Goal: Task Accomplishment & Management: Use online tool/utility

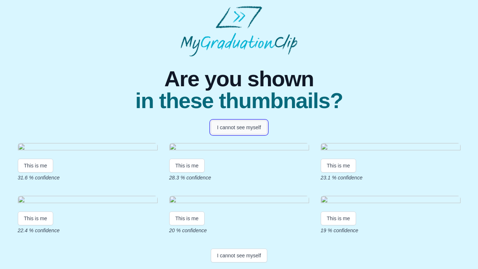
click at [245, 128] on button "I cannot see myself" at bounding box center [239, 128] width 56 height 14
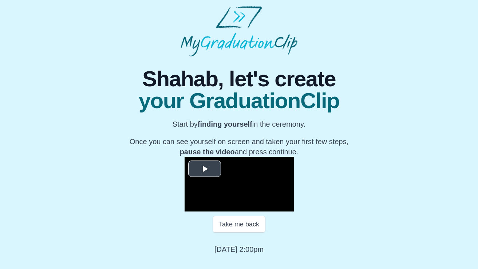
scroll to position [71, 0]
click at [205, 169] on span "Video Player" at bounding box center [205, 169] width 0 height 0
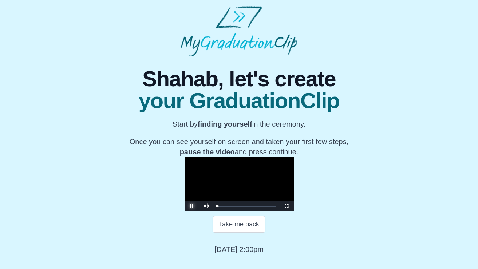
click at [192, 206] on span "Video Player" at bounding box center [192, 206] width 0 height 0
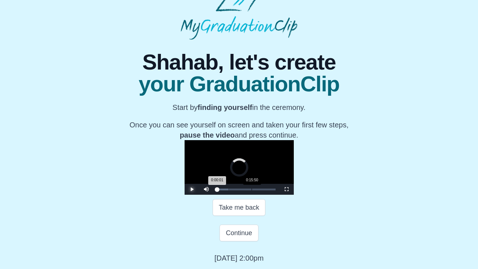
drag, startPoint x: 163, startPoint y: 215, endPoint x: 186, endPoint y: 215, distance: 23.3
click at [217, 190] on div "Loaded : 0% 0:15:50 0:00:01 Progress : 0%" at bounding box center [246, 190] width 58 height 2
drag, startPoint x: 189, startPoint y: 215, endPoint x: 212, endPoint y: 215, distance: 23.7
click at [217, 190] on div "0:27:30 Progress : 0%" at bounding box center [226, 190] width 18 height 2
click at [192, 189] on span "Video Player" at bounding box center [192, 189] width 0 height 0
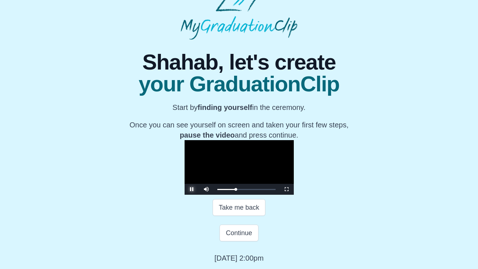
click at [192, 189] on span "Video Player" at bounding box center [192, 189] width 0 height 0
click at [217, 190] on div "0:28:20 Progress : 0%" at bounding box center [226, 190] width 19 height 2
click at [217, 190] on div "0:28:00 Progress : 0%" at bounding box center [226, 190] width 19 height 2
click at [217, 190] on div "0:28:51 Progress : 0%" at bounding box center [226, 190] width 19 height 2
click at [217, 190] on div "0:27:30 Progress : 0%" at bounding box center [226, 190] width 19 height 2
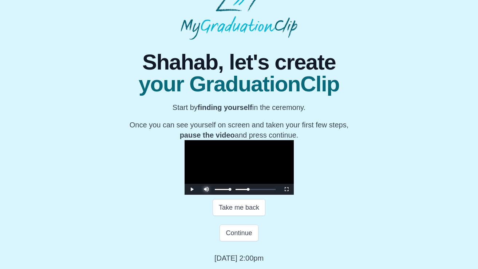
click at [207, 184] on span "Video Player" at bounding box center [207, 184] width 0 height 0
click at [192, 189] on span "Video Player" at bounding box center [192, 189] width 0 height 0
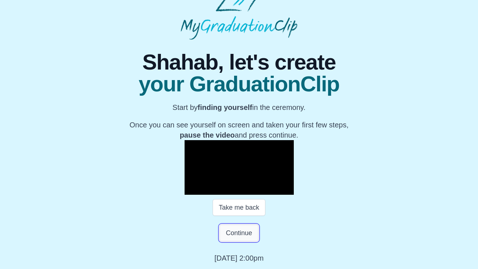
click at [244, 235] on button "Continue" at bounding box center [239, 233] width 39 height 17
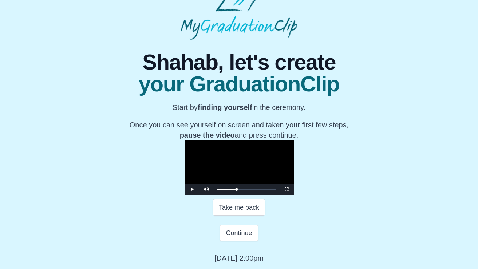
click at [280, 165] on video "Video Player" at bounding box center [239, 167] width 109 height 55
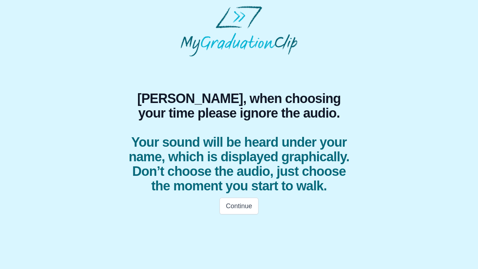
click at [228, 225] on html "[PERSON_NAME], when choosing your time please ignore the audio. Your sound will…" at bounding box center [239, 112] width 478 height 225
click at [235, 211] on button "Continue" at bounding box center [239, 206] width 39 height 17
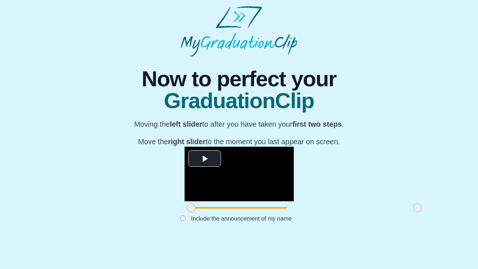
scroll to position [54, 0]
click at [205, 159] on span "Video Player" at bounding box center [205, 159] width 0 height 0
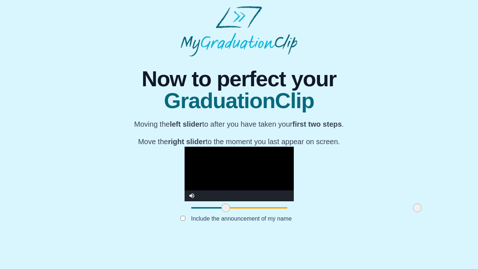
drag, startPoint x: 127, startPoint y: 235, endPoint x: 164, endPoint y: 236, distance: 37.2
click at [221, 212] on span at bounding box center [225, 208] width 9 height 9
drag, startPoint x: 164, startPoint y: 236, endPoint x: 251, endPoint y: 237, distance: 86.7
click at [305, 212] on span at bounding box center [309, 208] width 9 height 9
drag, startPoint x: 251, startPoint y: 237, endPoint x: 350, endPoint y: 243, distance: 98.8
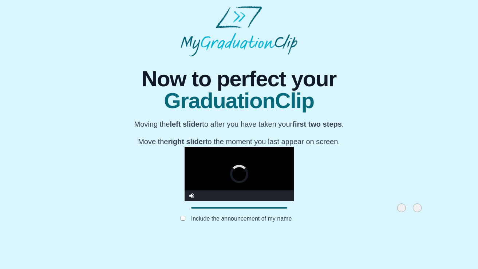
click at [350, 237] on div "**********" at bounding box center [238, 146] width 239 height 181
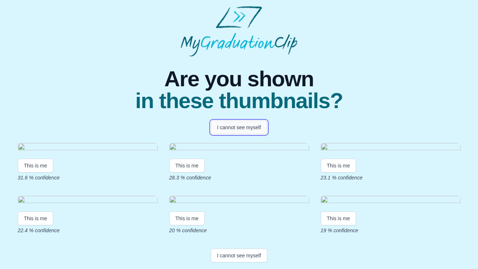
click at [238, 129] on button "I cannot see myself" at bounding box center [239, 128] width 56 height 14
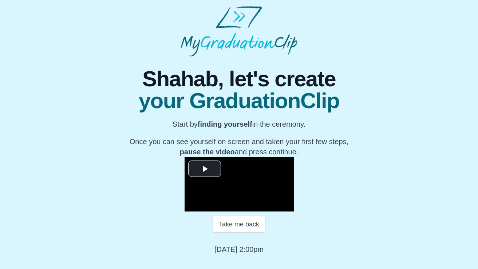
scroll to position [71, 0]
click at [205, 169] on span "Video Player" at bounding box center [205, 169] width 0 height 0
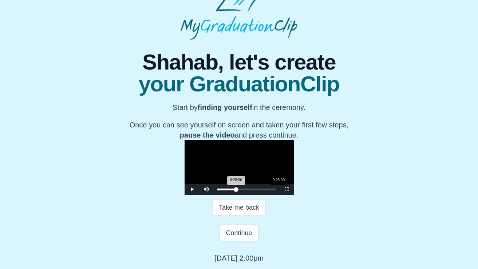
drag, startPoint x: 153, startPoint y: 213, endPoint x: 213, endPoint y: 213, distance: 60.5
click at [217, 190] on div "0:28:00 Progress : 0%" at bounding box center [226, 190] width 19 height 2
click at [268, 144] on video "Video Player" at bounding box center [239, 167] width 109 height 55
click at [235, 235] on button "Continue" at bounding box center [239, 233] width 39 height 17
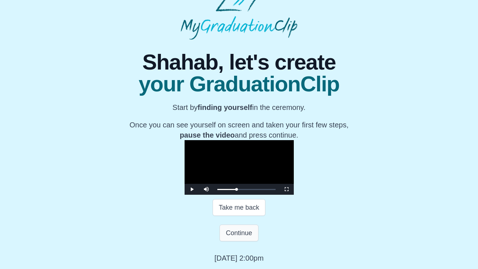
scroll to position [0, 0]
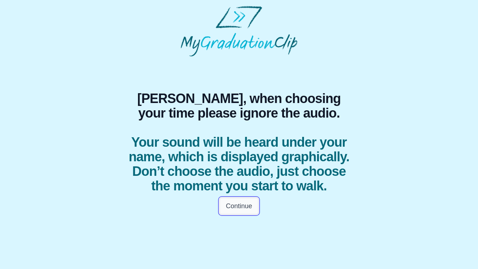
click at [235, 208] on button "Continue" at bounding box center [239, 206] width 39 height 17
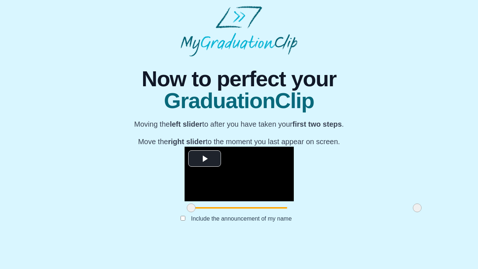
scroll to position [54, 0]
click at [205, 159] on span "Video Player" at bounding box center [205, 159] width 0 height 0
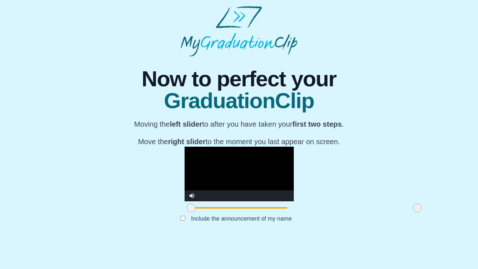
click at [354, 237] on div "Submit" at bounding box center [238, 230] width 239 height 14
click at [294, 198] on video "Video Player" at bounding box center [239, 174] width 109 height 55
drag, startPoint x: 352, startPoint y: 233, endPoint x: 367, endPoint y: 233, distance: 15.3
click at [367, 233] on div "**********" at bounding box center [239, 146] width 467 height 181
click at [387, 217] on div "**********" at bounding box center [239, 146] width 467 height 181
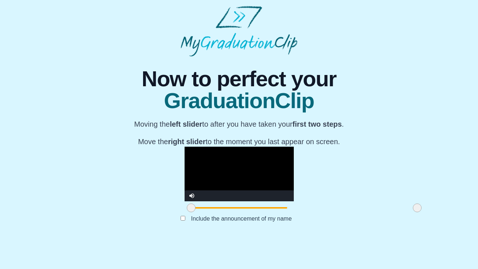
drag, startPoint x: 351, startPoint y: 236, endPoint x: 386, endPoint y: 236, distance: 35.3
click at [386, 236] on div "**********" at bounding box center [239, 146] width 467 height 181
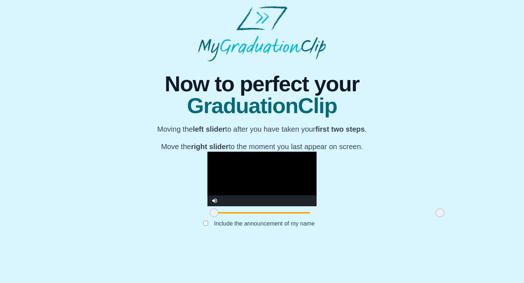
click at [273, 176] on video "Video Player" at bounding box center [262, 179] width 109 height 55
drag, startPoint x: 365, startPoint y: 248, endPoint x: 438, endPoint y: 249, distance: 72.5
click at [438, 242] on div "**********" at bounding box center [262, 152] width 513 height 181
drag, startPoint x: 365, startPoint y: 249, endPoint x: 389, endPoint y: 249, distance: 24.0
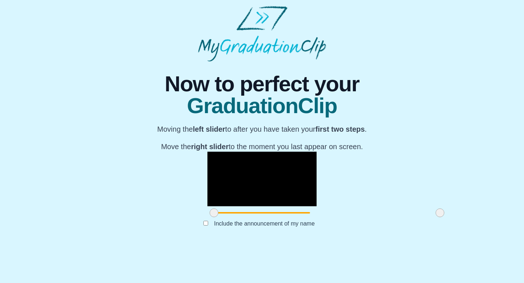
click at [317, 220] on div at bounding box center [262, 213] width 109 height 13
click at [310, 214] on div at bounding box center [262, 212] width 96 height 1
drag, startPoint x: 367, startPoint y: 247, endPoint x: 362, endPoint y: 247, distance: 4.7
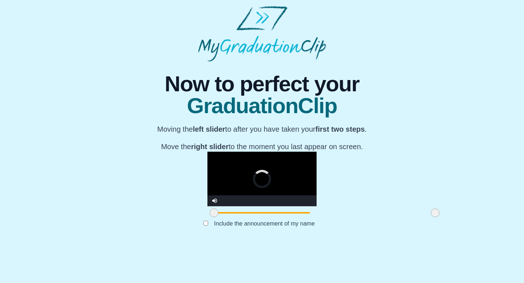
click at [431, 217] on span at bounding box center [435, 213] width 9 height 9
drag, startPoint x: 362, startPoint y: 247, endPoint x: 404, endPoint y: 248, distance: 41.5
click at [404, 242] on div "**********" at bounding box center [262, 152] width 513 height 181
drag, startPoint x: 362, startPoint y: 248, endPoint x: 386, endPoint y: 248, distance: 24.0
click at [317, 220] on div at bounding box center [262, 213] width 109 height 13
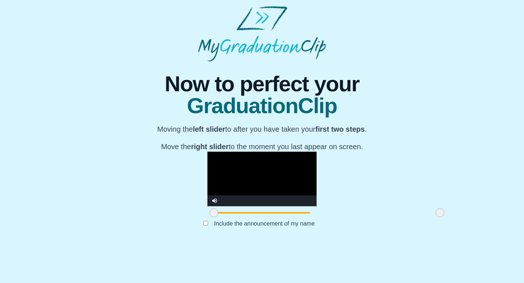
click at [310, 214] on div at bounding box center [262, 212] width 96 height 1
drag, startPoint x: 365, startPoint y: 248, endPoint x: 379, endPoint y: 248, distance: 14.2
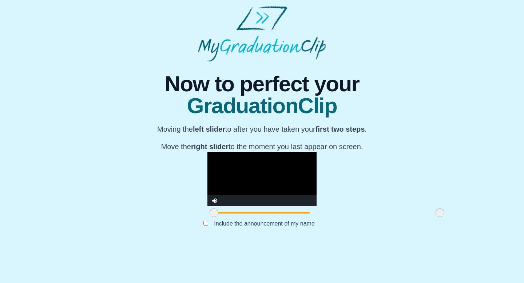
click at [317, 220] on div at bounding box center [262, 213] width 109 height 13
drag, startPoint x: 139, startPoint y: 247, endPoint x: 148, endPoint y: 247, distance: 8.4
click at [218, 217] on span at bounding box center [222, 213] width 9 height 9
drag, startPoint x: 365, startPoint y: 249, endPoint x: 375, endPoint y: 249, distance: 10.2
click at [317, 220] on div at bounding box center [262, 213] width 109 height 13
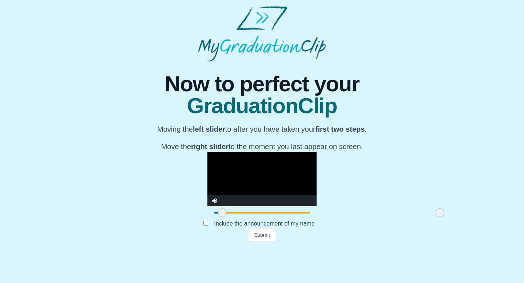
click at [317, 220] on div at bounding box center [262, 213] width 109 height 13
drag, startPoint x: 145, startPoint y: 247, endPoint x: 156, endPoint y: 247, distance: 10.9
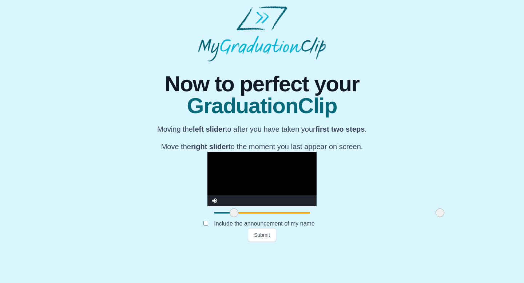
click at [230, 217] on span at bounding box center [234, 213] width 9 height 9
drag, startPoint x: 363, startPoint y: 249, endPoint x: 392, endPoint y: 248, distance: 28.4
click at [317, 220] on div at bounding box center [262, 213] width 109 height 13
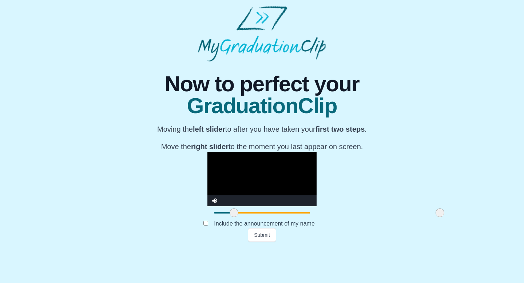
click at [317, 220] on div at bounding box center [262, 213] width 109 height 13
drag, startPoint x: 366, startPoint y: 250, endPoint x: 437, endPoint y: 255, distance: 71.6
click at [437, 242] on div "**********" at bounding box center [262, 152] width 513 height 181
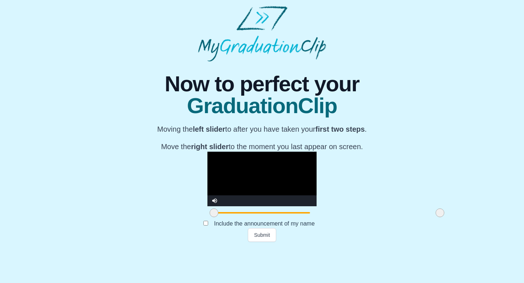
drag, startPoint x: 158, startPoint y: 249, endPoint x: 103, endPoint y: 249, distance: 55.0
click at [103, 242] on div "**********" at bounding box center [262, 152] width 513 height 181
drag, startPoint x: 363, startPoint y: 248, endPoint x: 387, endPoint y: 248, distance: 23.7
click at [317, 220] on div at bounding box center [262, 213] width 109 height 13
drag, startPoint x: 138, startPoint y: 249, endPoint x: 221, endPoint y: 249, distance: 83.0
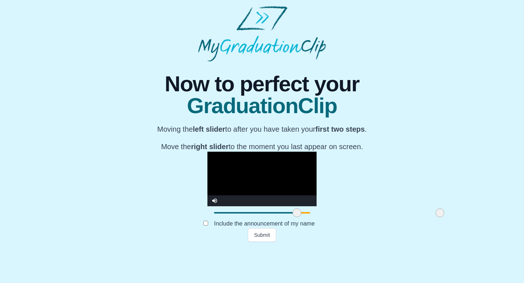
click at [293, 217] on span at bounding box center [297, 213] width 9 height 9
drag, startPoint x: 365, startPoint y: 249, endPoint x: 392, endPoint y: 249, distance: 27.0
click at [317, 220] on div at bounding box center [262, 213] width 109 height 13
drag, startPoint x: 367, startPoint y: 248, endPoint x: 435, endPoint y: 264, distance: 69.8
click at [434, 242] on div "**********" at bounding box center [262, 152] width 513 height 181
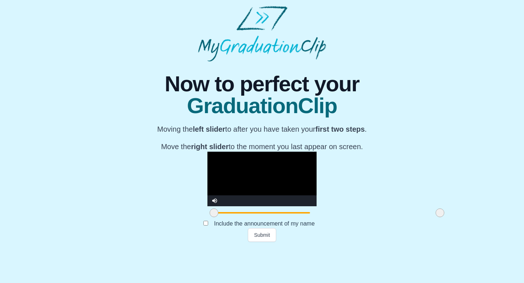
drag, startPoint x: 220, startPoint y: 248, endPoint x: 94, endPoint y: 248, distance: 126.0
click at [94, 242] on div "**********" at bounding box center [262, 152] width 513 height 181
click at [265, 242] on button "Submit" at bounding box center [262, 235] width 28 height 14
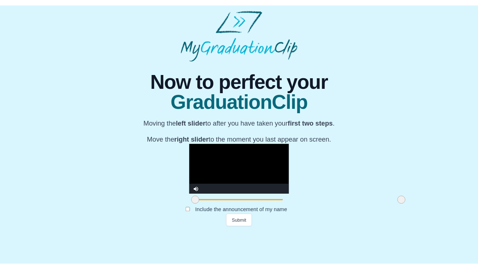
scroll to position [0, 0]
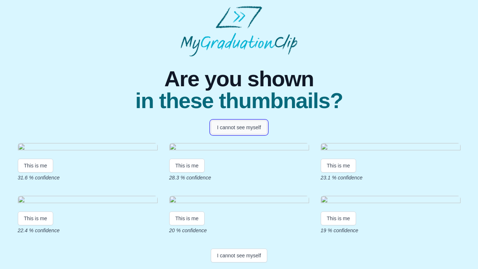
click at [251, 129] on button "I cannot see myself" at bounding box center [239, 128] width 56 height 14
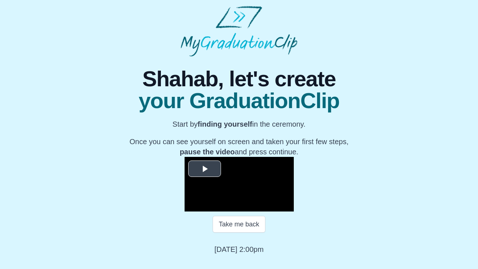
scroll to position [71, 0]
click at [205, 169] on span "Video Player" at bounding box center [205, 169] width 0 height 0
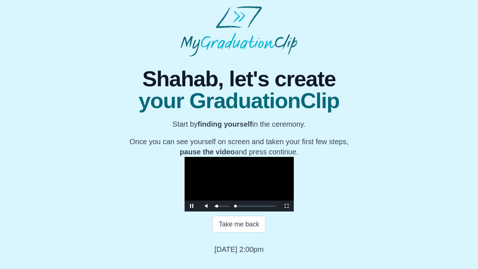
click at [213, 212] on div "Video Player" at bounding box center [222, 206] width 18 height 11
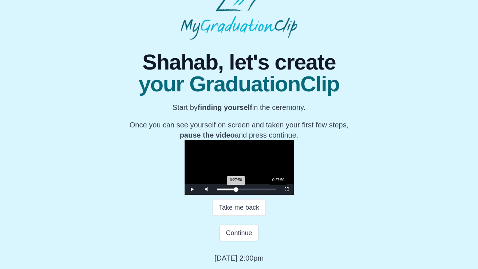
drag, startPoint x: 168, startPoint y: 214, endPoint x: 213, endPoint y: 212, distance: 45.2
click at [217, 190] on div "Loaded : 0% 0:27:50 0:27:50 Progress : 0%" at bounding box center [246, 190] width 58 height 2
click at [192, 189] on span "Video Player" at bounding box center [192, 189] width 0 height 0
click at [217, 190] on div "0:27:50 Progress : 0%" at bounding box center [226, 190] width 19 height 2
click at [192, 189] on span "Video Player" at bounding box center [192, 189] width 0 height 0
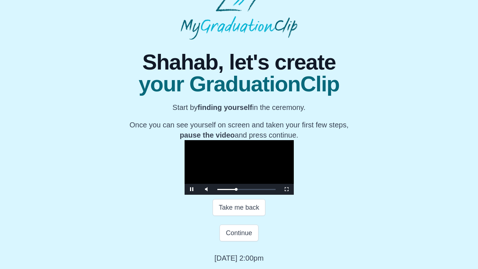
click at [256, 191] on video "Video Player" at bounding box center [239, 167] width 109 height 55
click at [192, 189] on span "Video Player" at bounding box center [192, 189] width 0 height 0
click at [184, 220] on div "Take me back" at bounding box center [238, 207] width 239 height 25
click at [192, 189] on span "Video Player" at bounding box center [192, 189] width 0 height 0
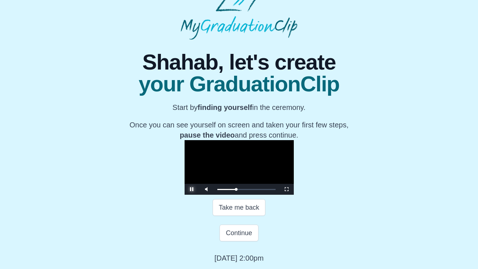
click at [192, 189] on span "Video Player" at bounding box center [192, 189] width 0 height 0
click at [217, 190] on div "0:27:50 Progress : 0%" at bounding box center [226, 190] width 19 height 2
click at [192, 189] on span "Video Player" at bounding box center [192, 189] width 0 height 0
click at [217, 190] on div "0:27:50 Progress : 0%" at bounding box center [226, 190] width 19 height 2
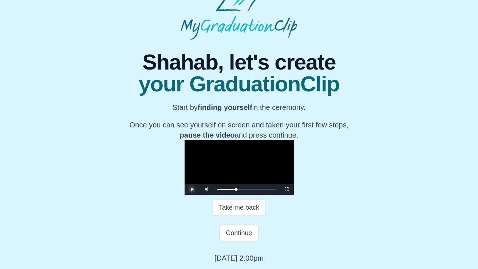
click at [192, 189] on span "Video Player" at bounding box center [192, 189] width 0 height 0
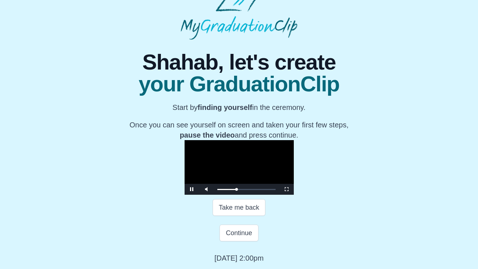
click at [185, 150] on video "Video Player" at bounding box center [239, 167] width 109 height 55
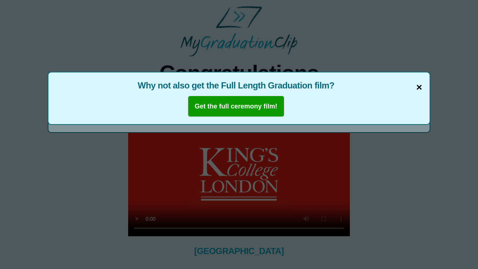
click at [418, 87] on span "×" at bounding box center [419, 87] width 6 height 15
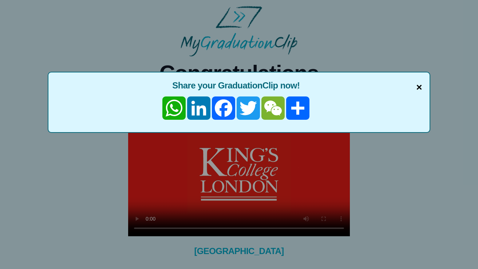
click at [419, 88] on span "×" at bounding box center [419, 87] width 6 height 15
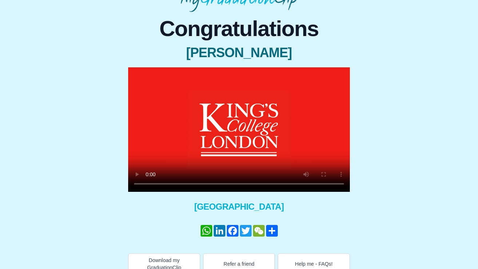
scroll to position [55, 0]
